Goal: Information Seeking & Learning: Learn about a topic

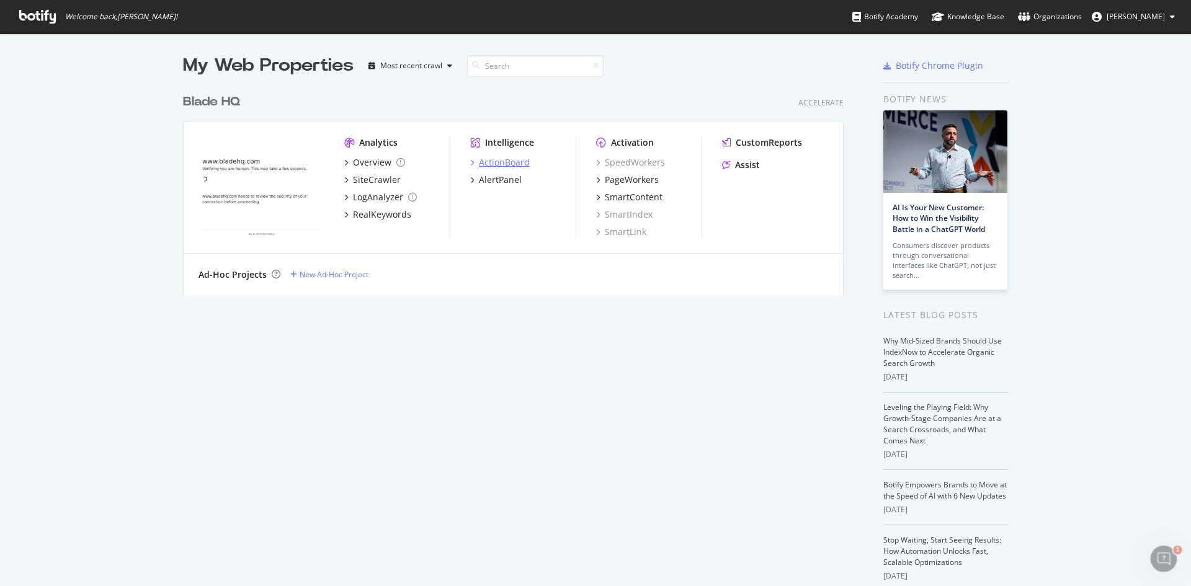
click at [470, 165] on icon "grid" at bounding box center [472, 162] width 4 height 6
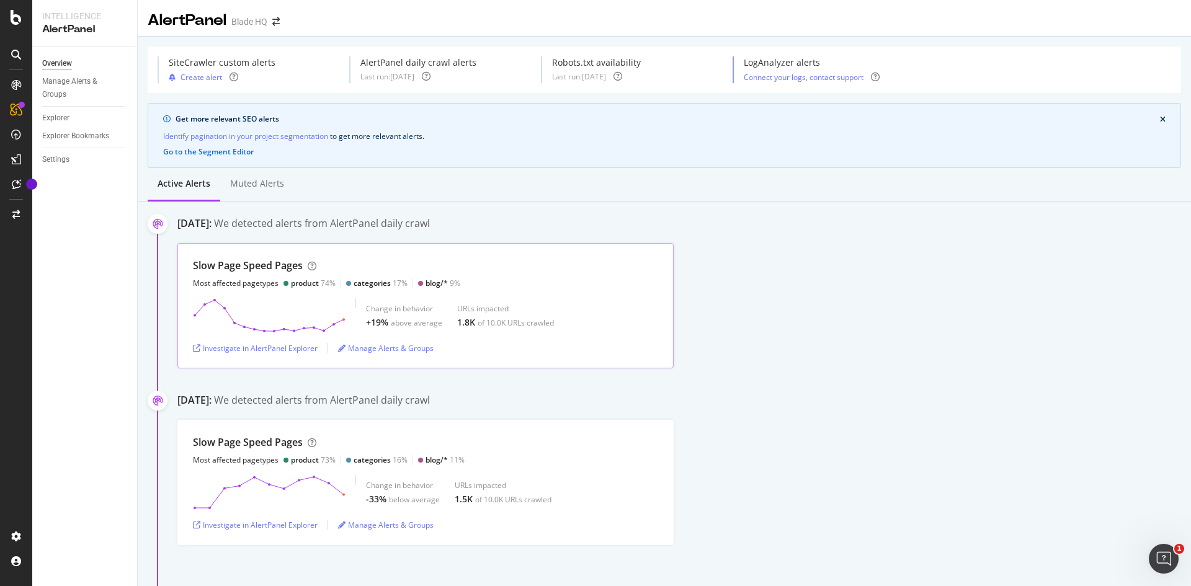
click at [602, 298] on div "Slow Page Speed Pages Most affected pagetypes product 74% categories 17% blog/*…" at bounding box center [425, 305] width 496 height 125
click at [231, 349] on div "Investigate in AlertPanel Explorer" at bounding box center [255, 348] width 125 height 11
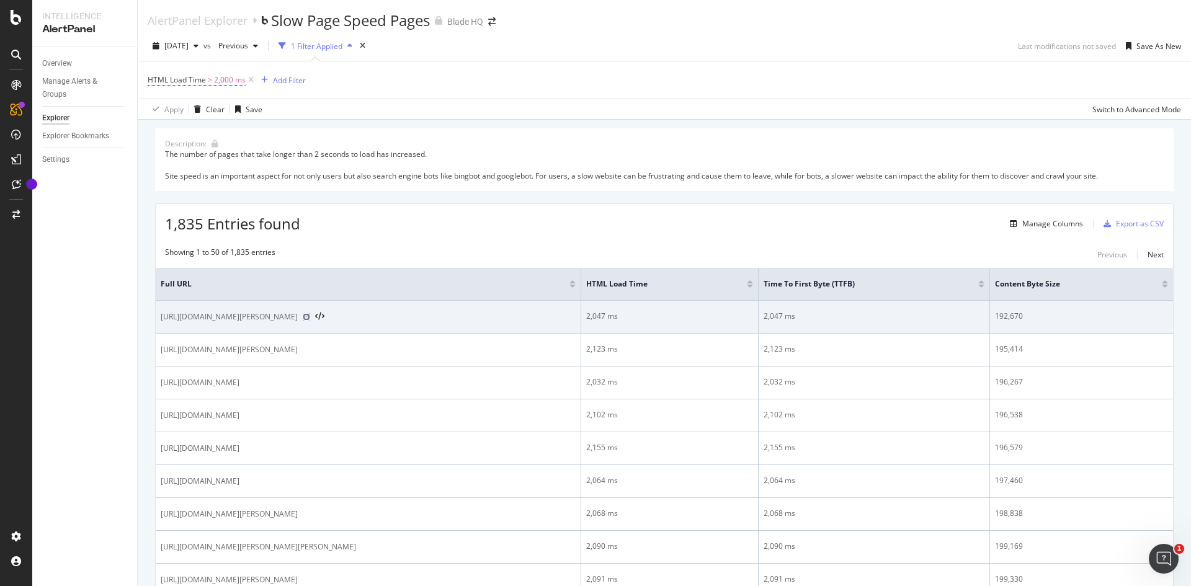
click at [310, 318] on icon at bounding box center [306, 316] width 7 height 7
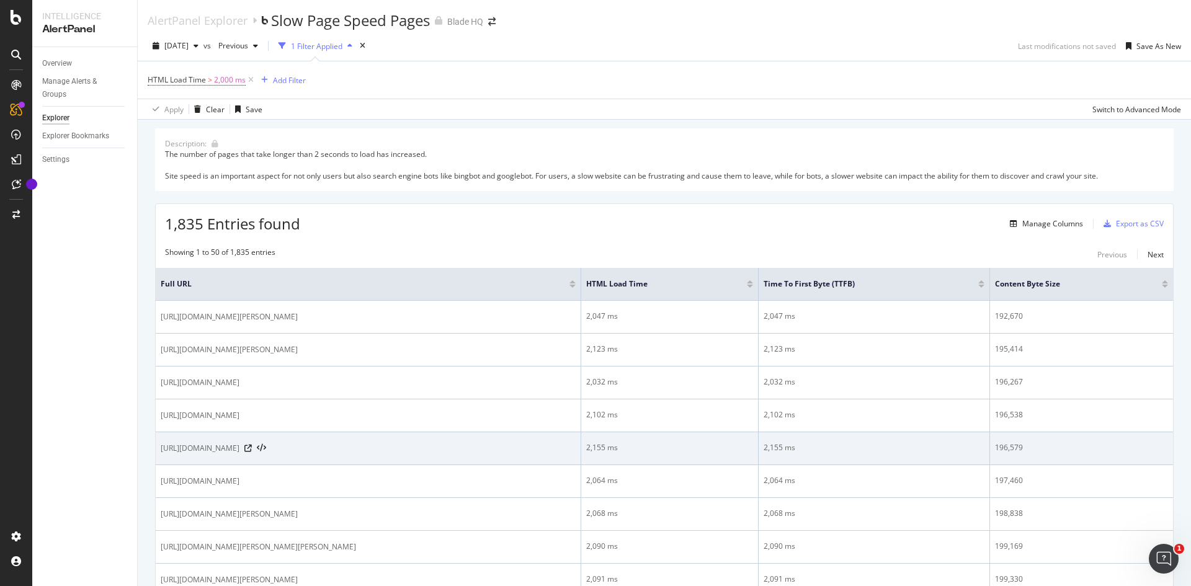
click at [239, 452] on span "https://www.bladehq.com/item--Maxpedition-SPARTAN-Khaki--5804" at bounding box center [200, 448] width 79 height 12
click at [252, 447] on icon at bounding box center [247, 448] width 7 height 7
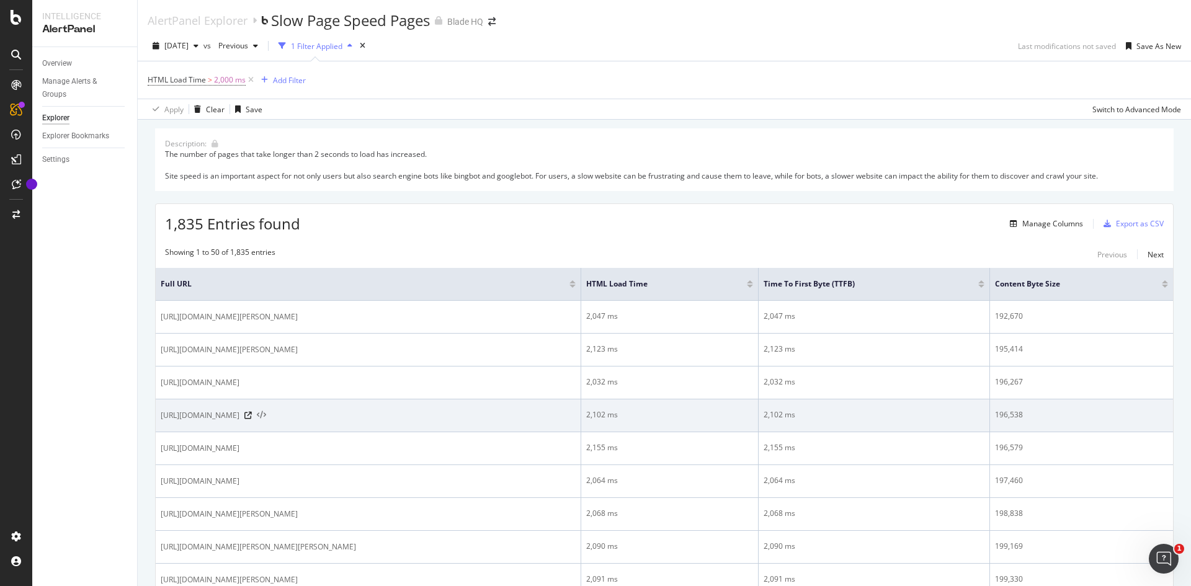
click at [266, 414] on icon at bounding box center [261, 415] width 9 height 9
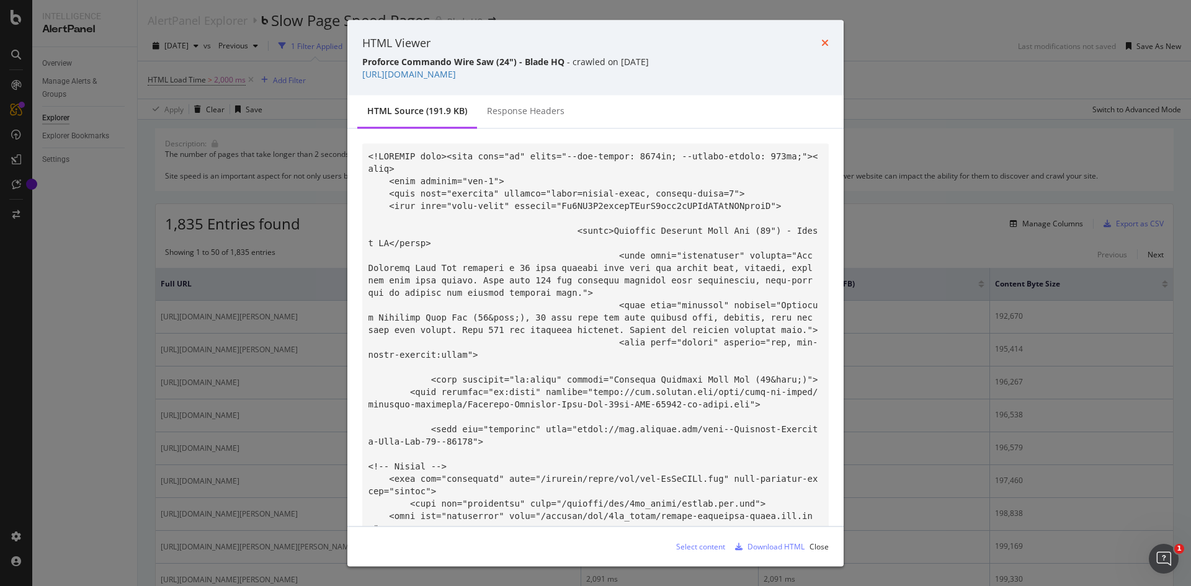
click at [824, 41] on icon "times" at bounding box center [824, 43] width 7 height 10
